Goal: Transaction & Acquisition: Subscribe to service/newsletter

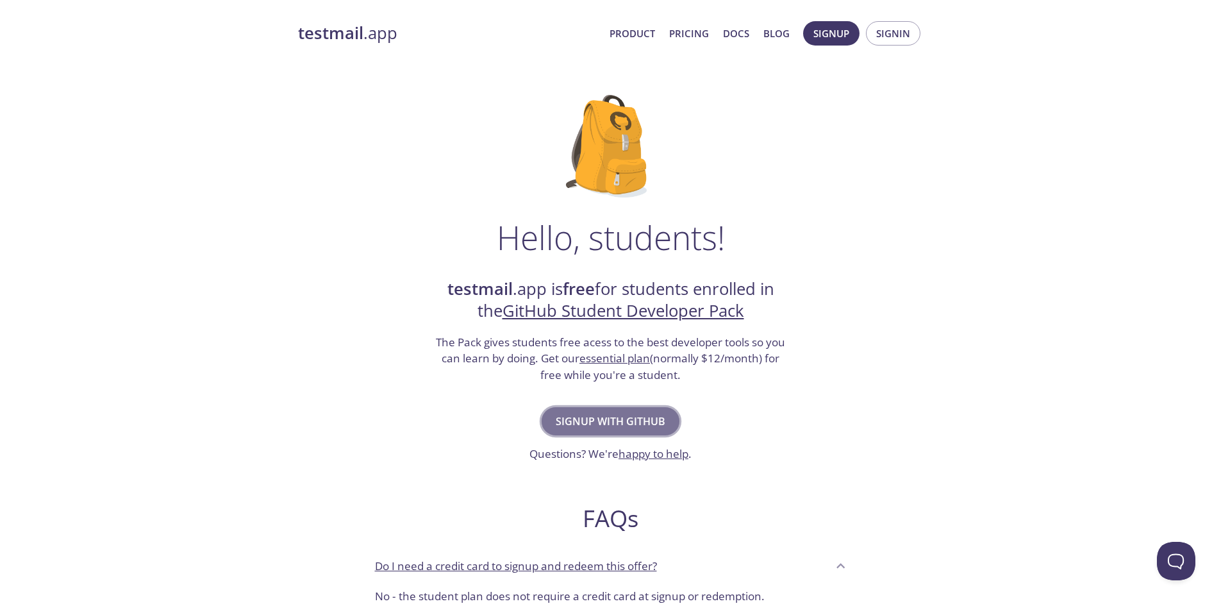
click at [614, 424] on span "Signup with GitHub" at bounding box center [611, 421] width 110 height 18
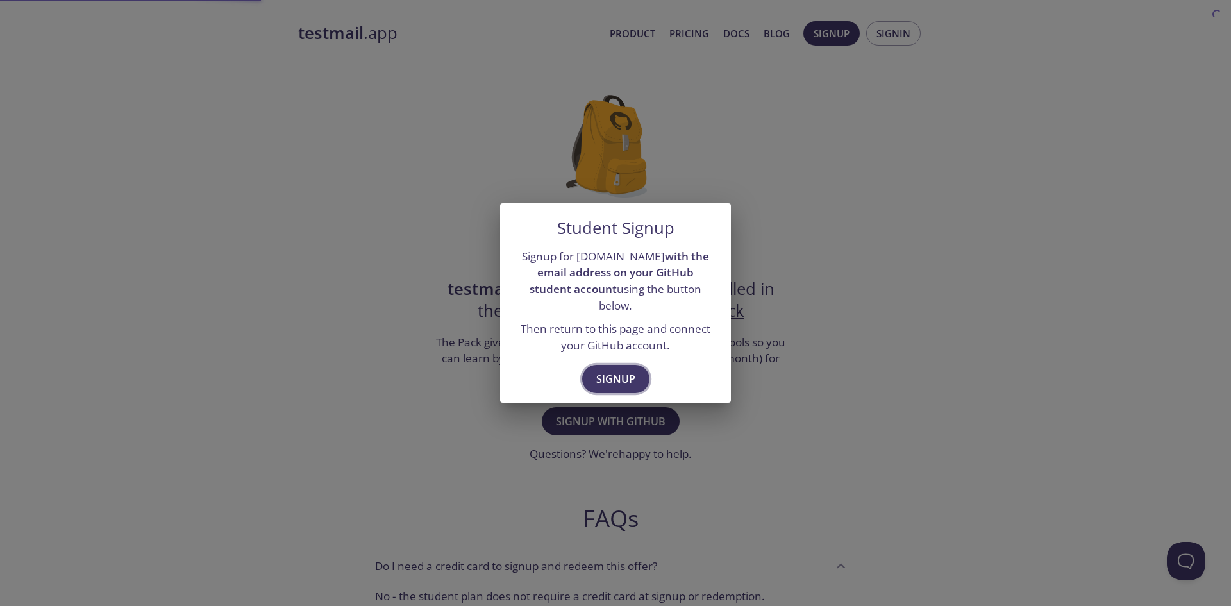
click at [601, 370] on span "Signup" at bounding box center [615, 379] width 39 height 18
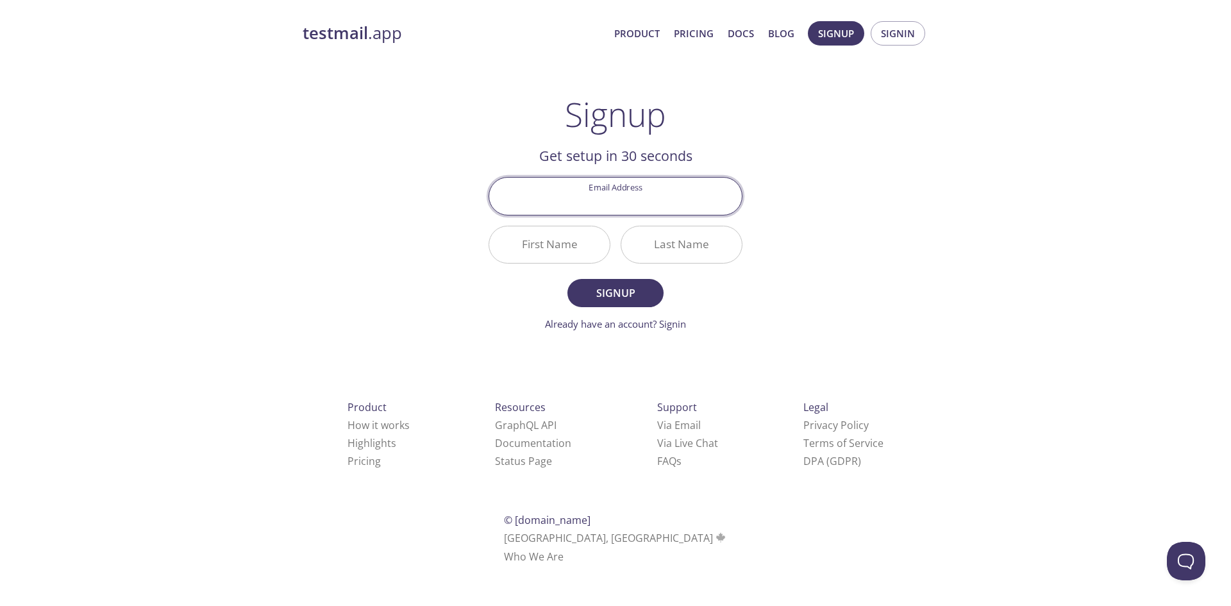
click at [619, 206] on input "Email Address" at bounding box center [615, 196] width 253 height 37
type input "[EMAIL_ADDRESS][DOMAIN_NAME]"
click at [569, 245] on input "First Name" at bounding box center [549, 244] width 120 height 37
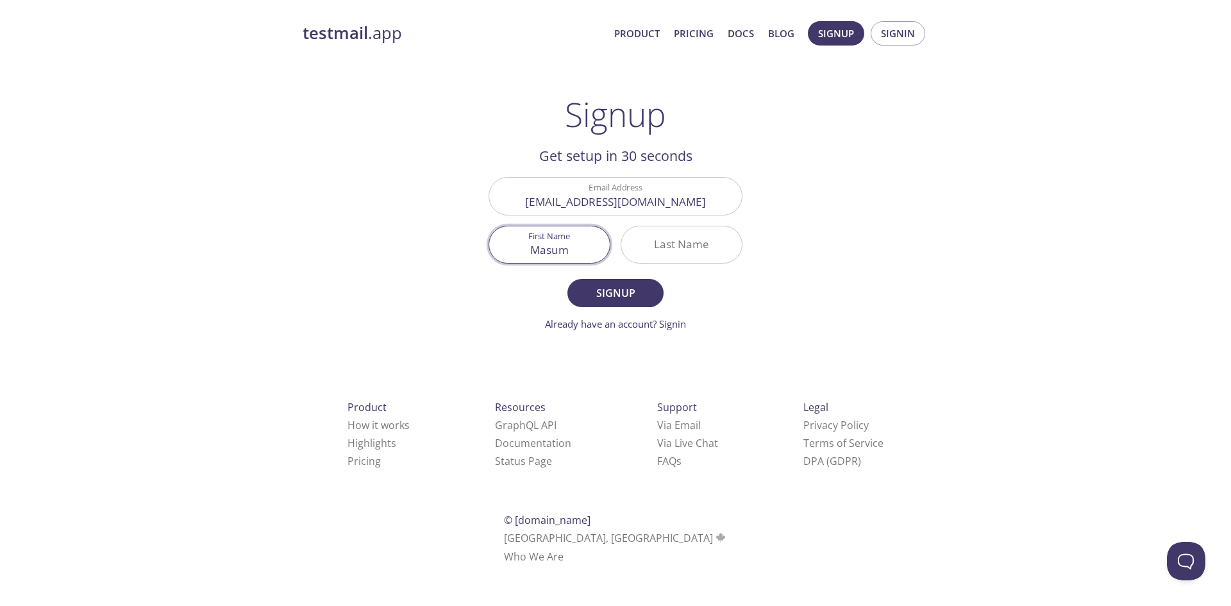
type input "Masum"
click at [677, 252] on input "Last Name" at bounding box center [681, 244] width 120 height 37
type input "[PERSON_NAME]"
click at [639, 300] on span "Signup" at bounding box center [615, 293] width 68 height 18
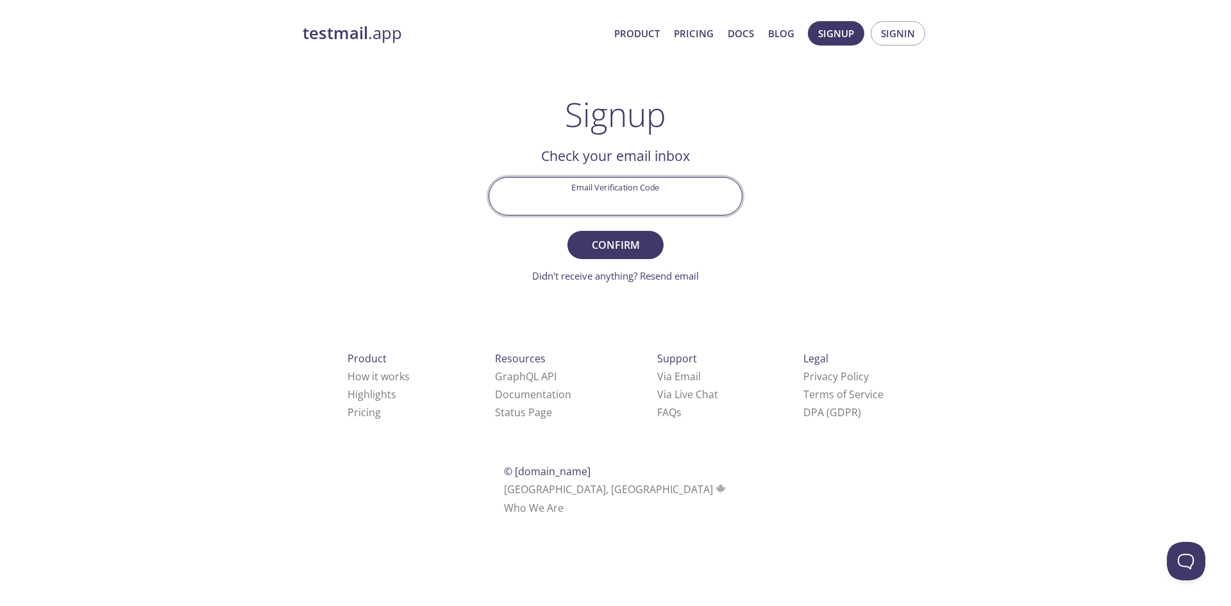
paste input "YD98GQZ"
type input "YD98GQZ"
click at [615, 241] on span "Confirm" at bounding box center [615, 245] width 68 height 18
